Goal: Obtain resource: Download file/media

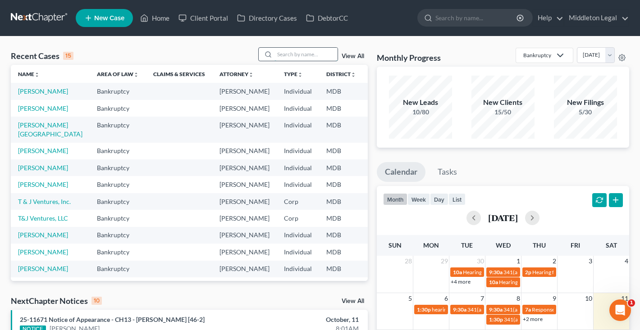
click at [294, 57] on input "search" at bounding box center [306, 54] width 63 height 13
type input "dixon"
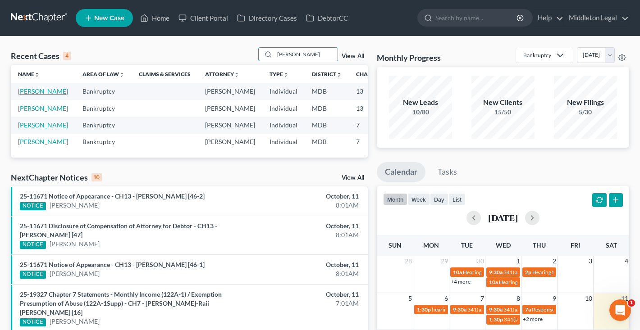
click at [25, 95] on link "[PERSON_NAME]" at bounding box center [43, 91] width 50 height 8
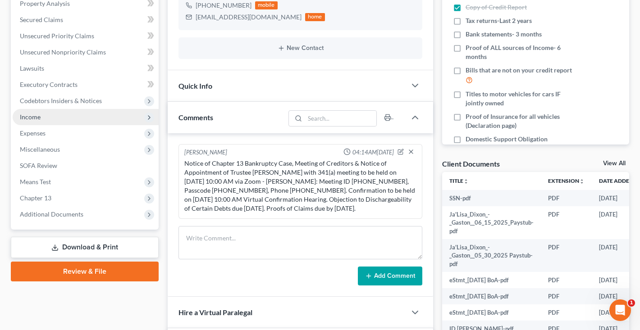
scroll to position [203, 0]
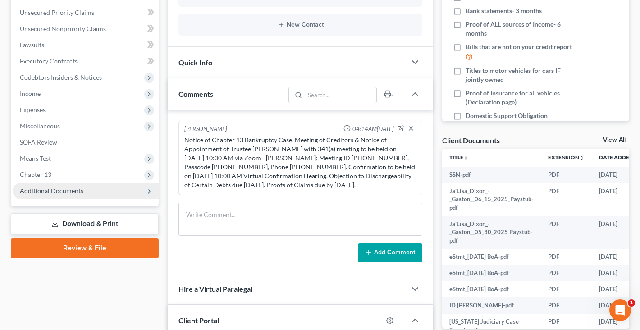
click at [60, 197] on span "Additional Documents" at bounding box center [86, 191] width 146 height 16
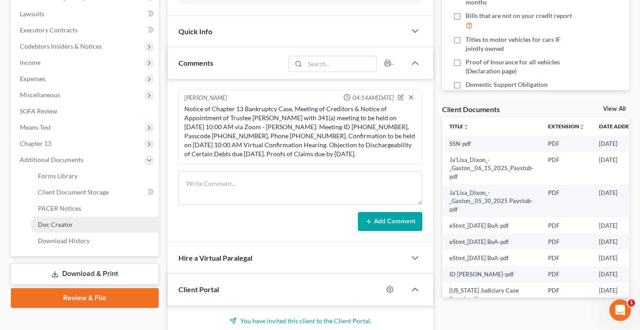
scroll to position [244, 0]
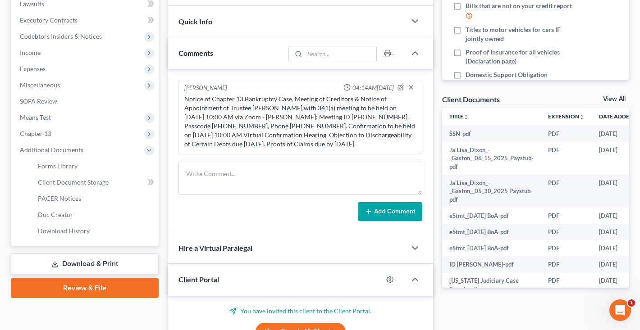
click at [67, 262] on link "Download & Print" at bounding box center [85, 264] width 148 height 21
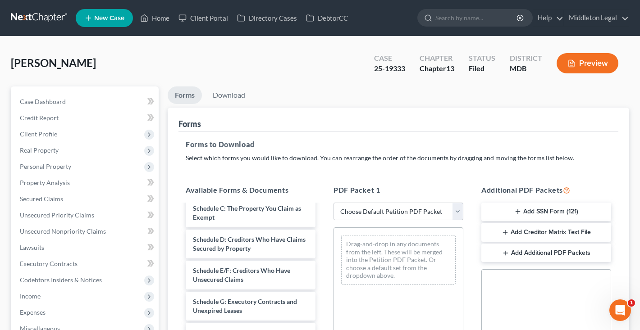
click at [41, 14] on link at bounding box center [40, 18] width 58 height 16
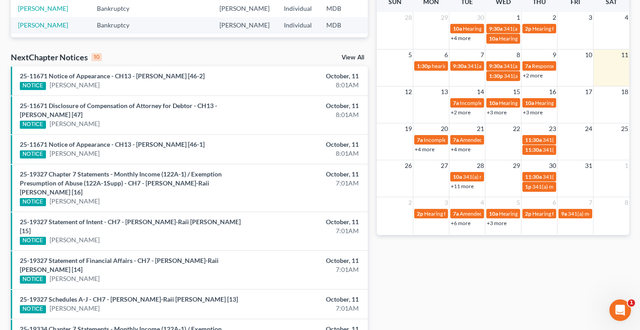
scroll to position [245, 0]
